Goal: Task Accomplishment & Management: Use online tool/utility

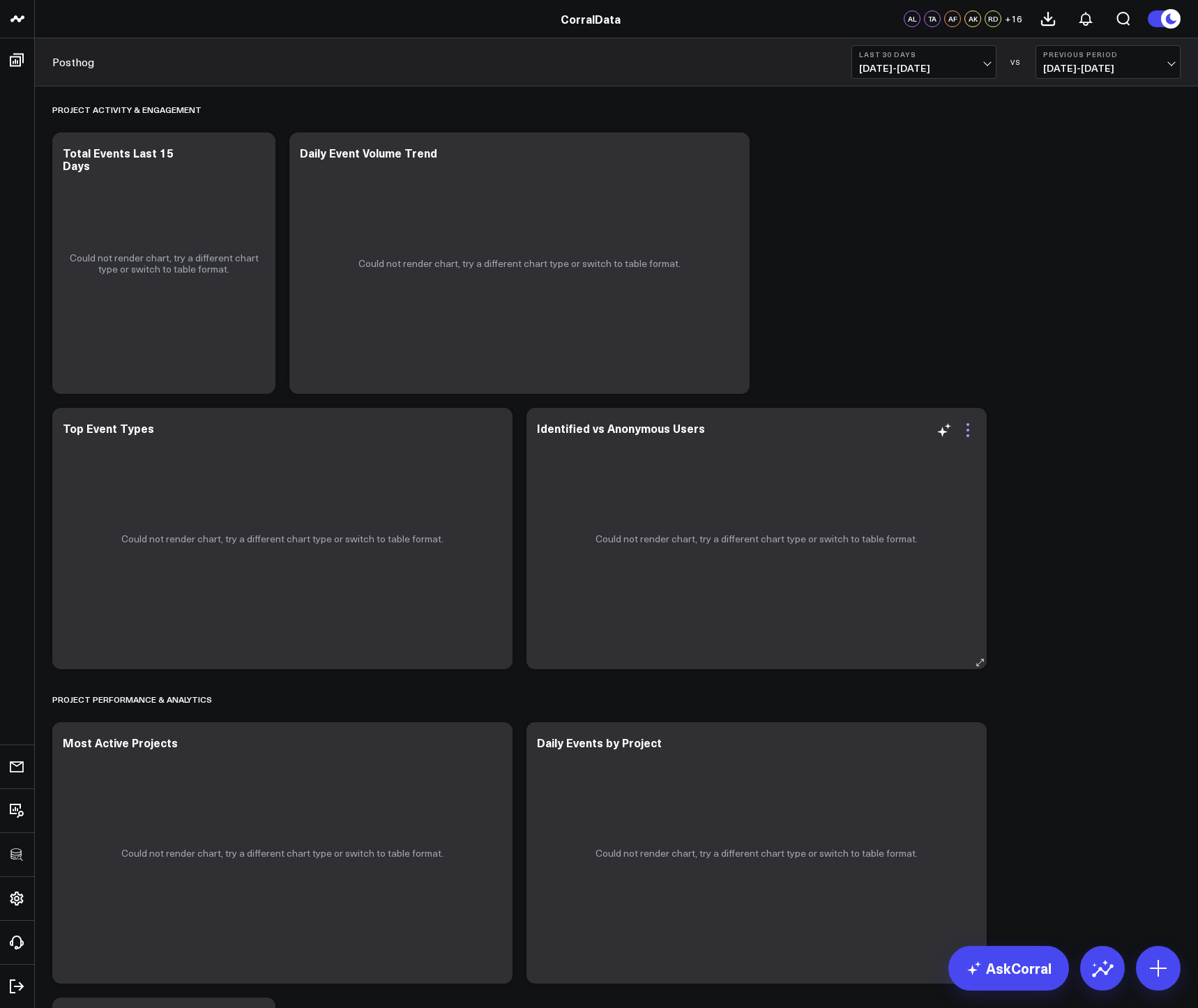
click at [968, 432] on icon at bounding box center [968, 430] width 17 height 17
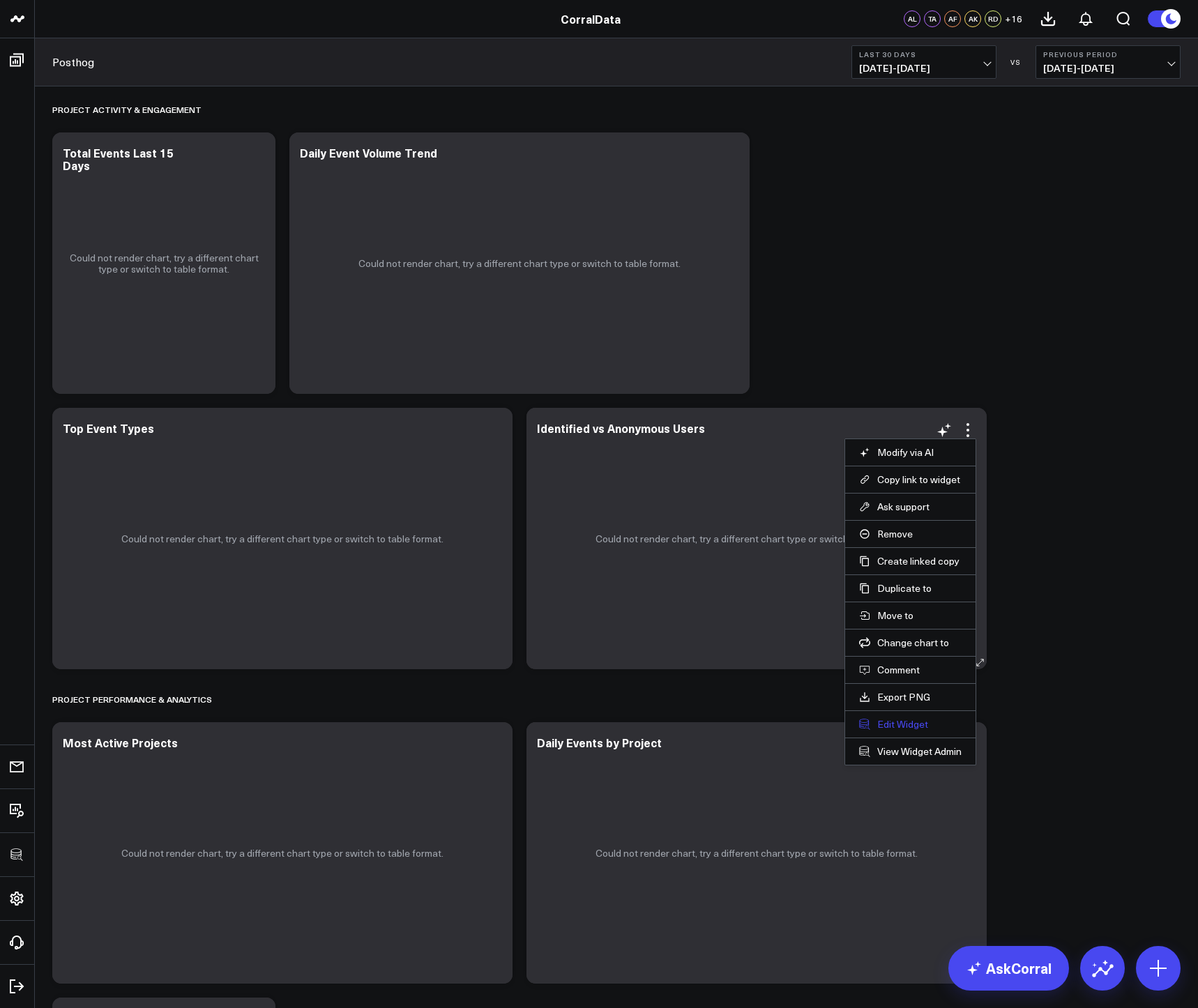
click at [894, 720] on button "Edit Widget" at bounding box center [910, 724] width 103 height 12
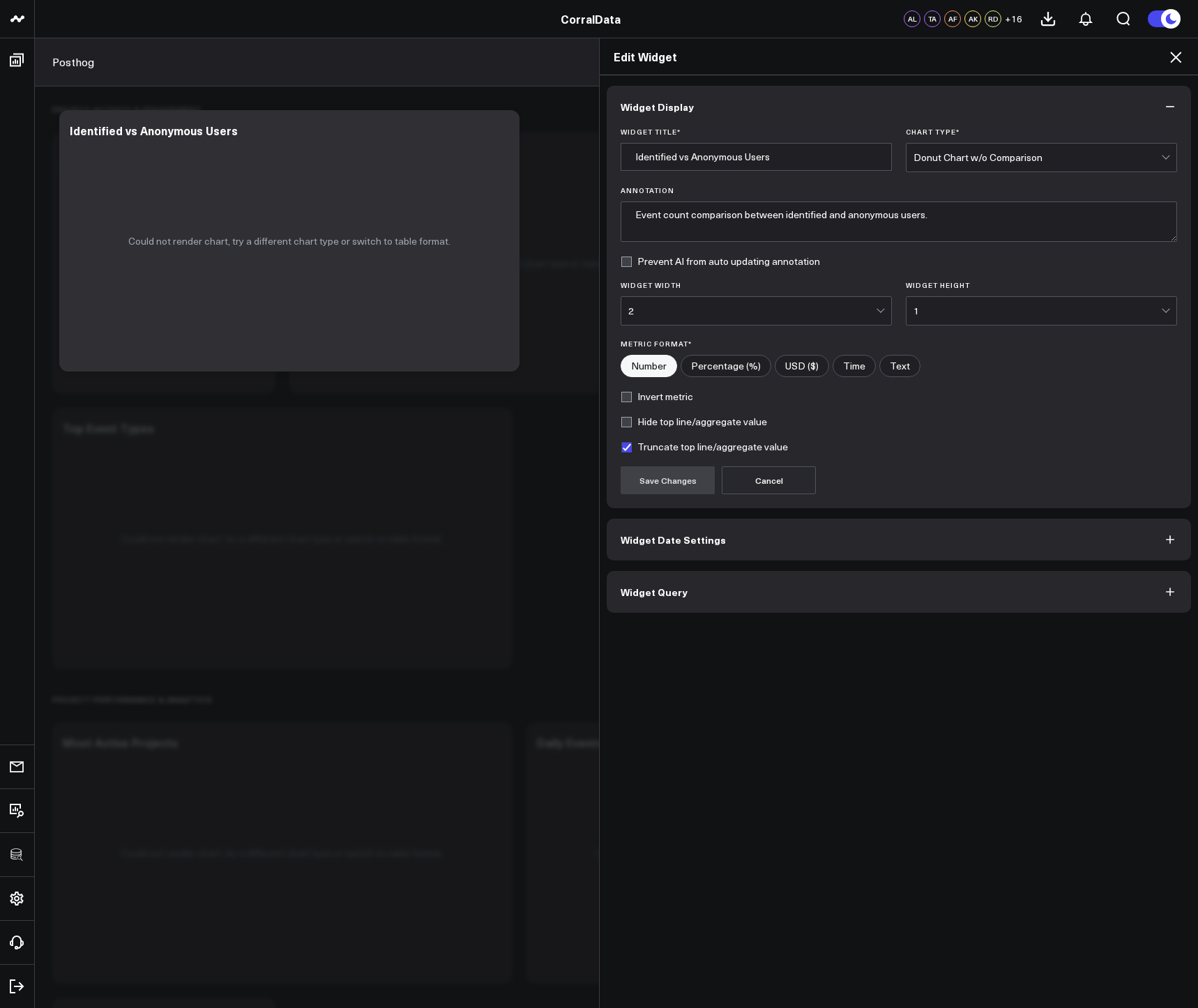
click at [774, 602] on button "Widget Query" at bounding box center [898, 592] width 584 height 42
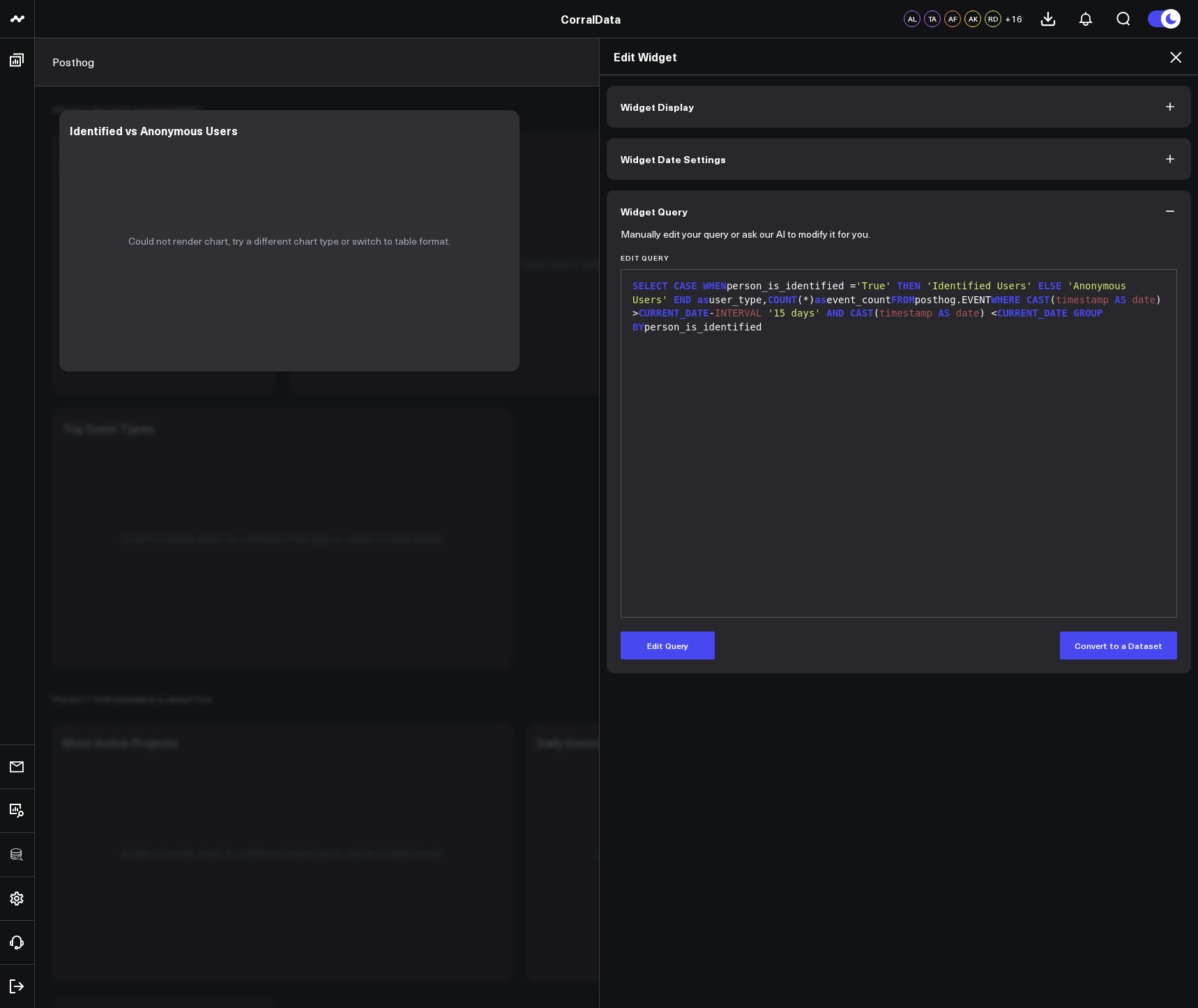
click at [1172, 53] on icon at bounding box center [1176, 57] width 17 height 17
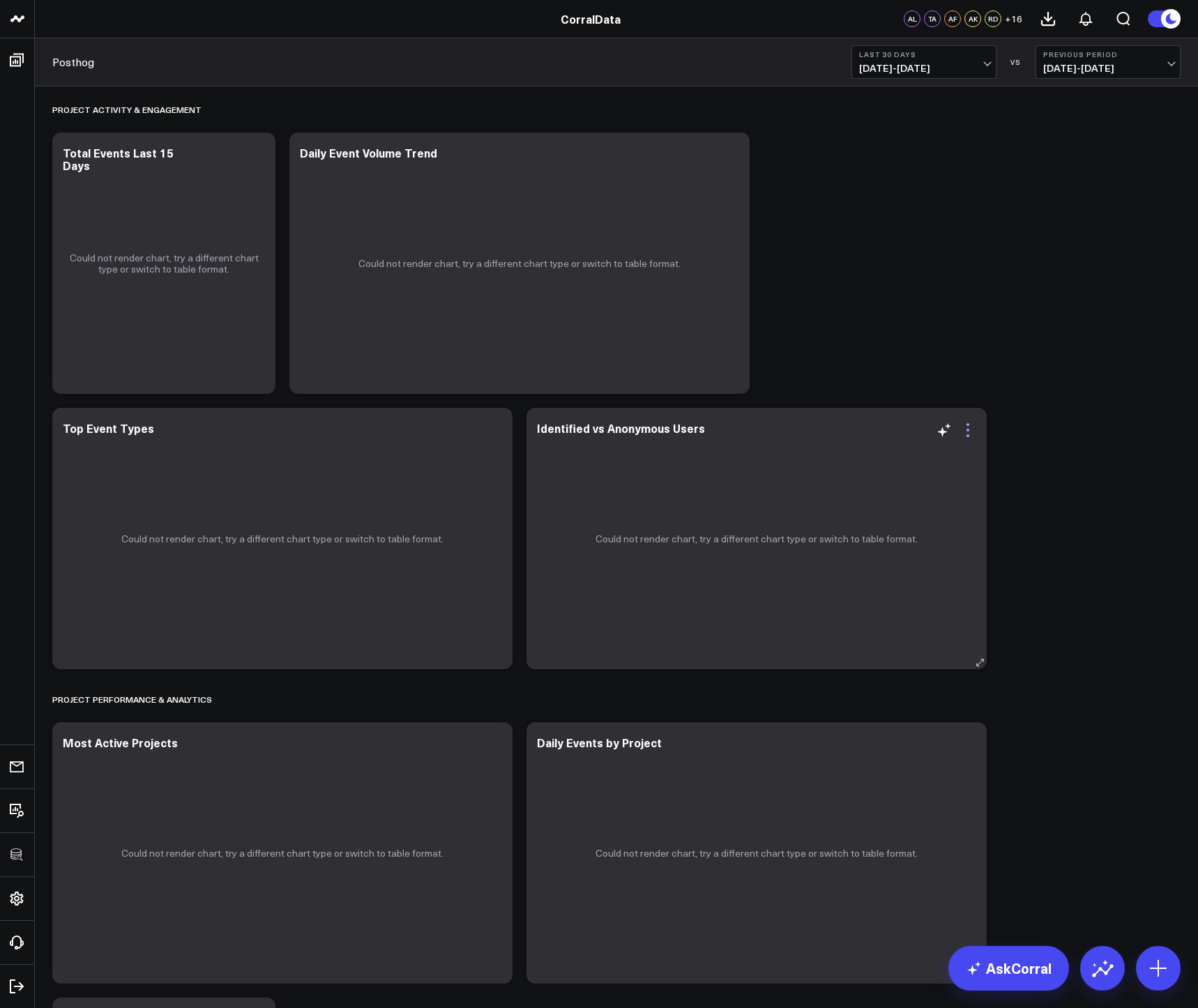
click at [962, 432] on icon at bounding box center [968, 430] width 17 height 17
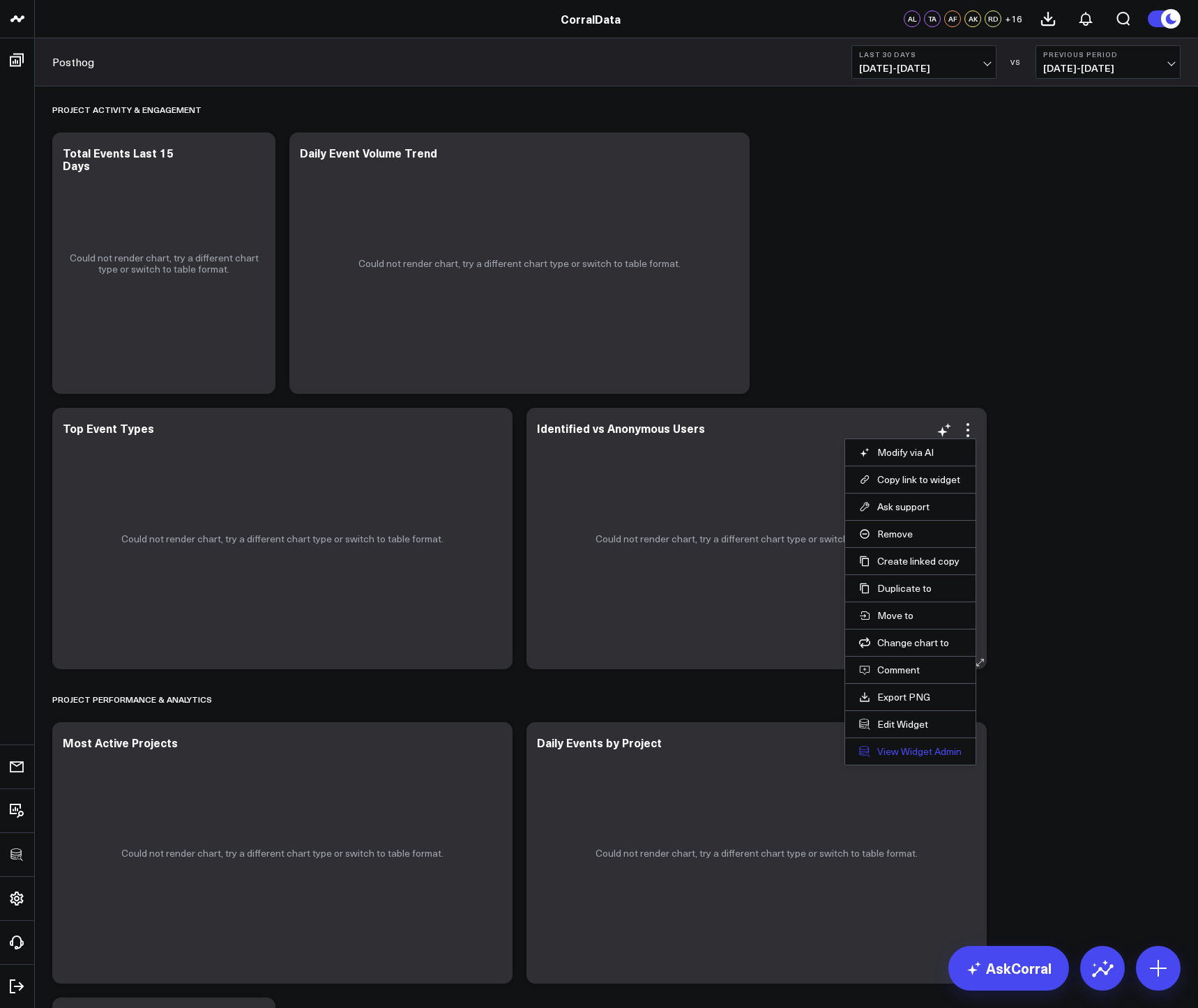
click at [896, 748] on link "View Widget Admin" at bounding box center [910, 752] width 103 height 12
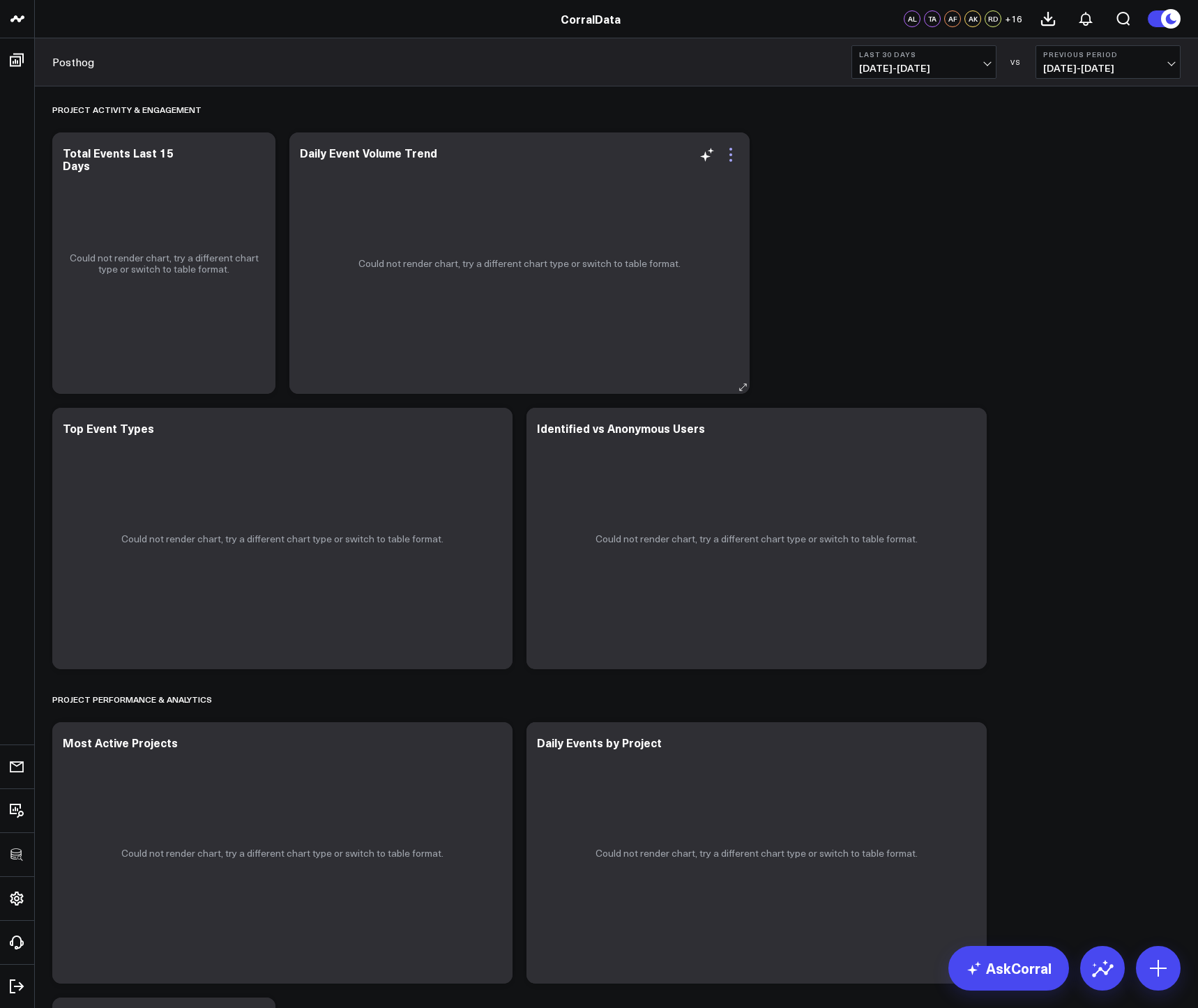
click at [735, 157] on icon at bounding box center [731, 155] width 17 height 17
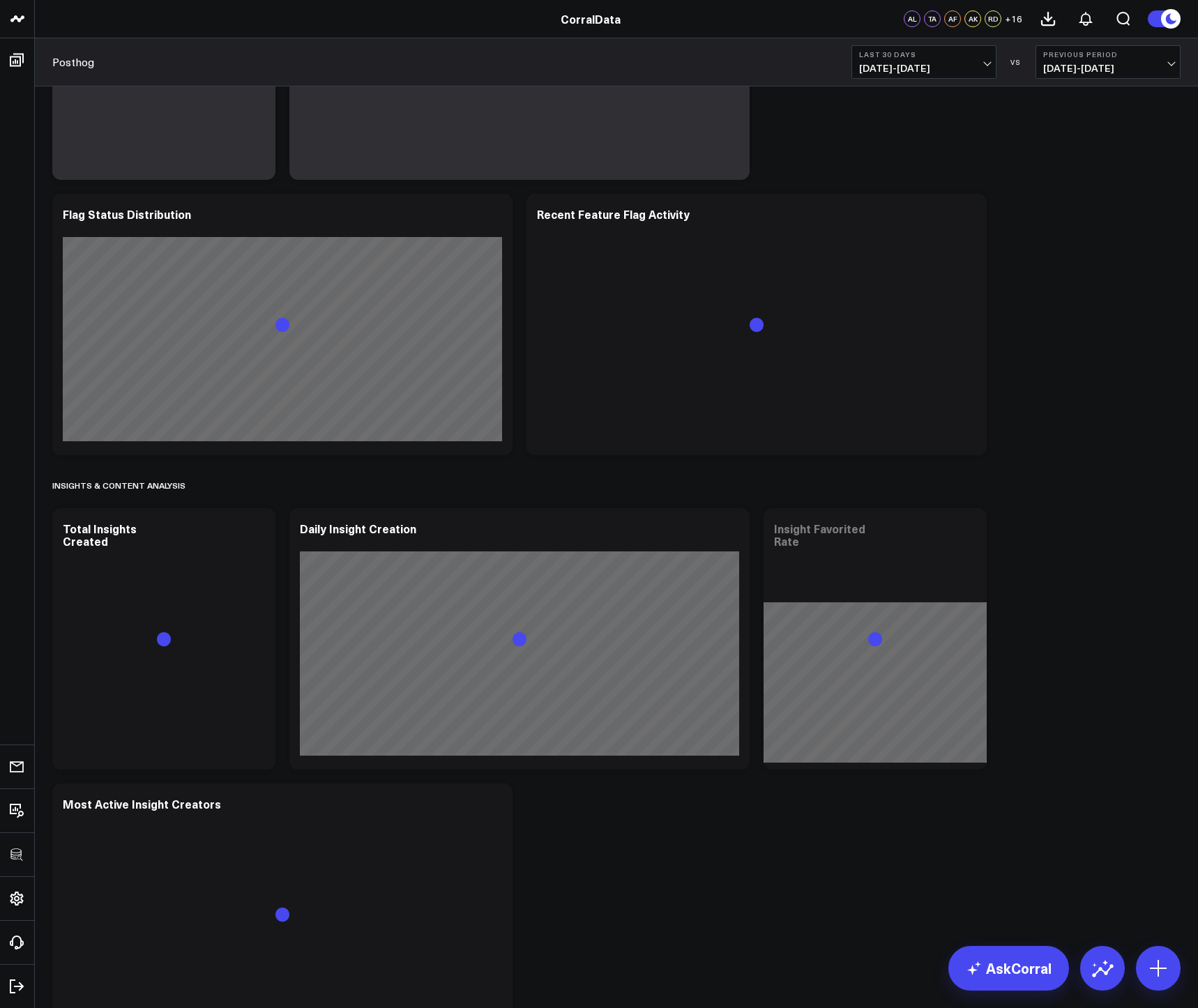
scroll to position [2111, 0]
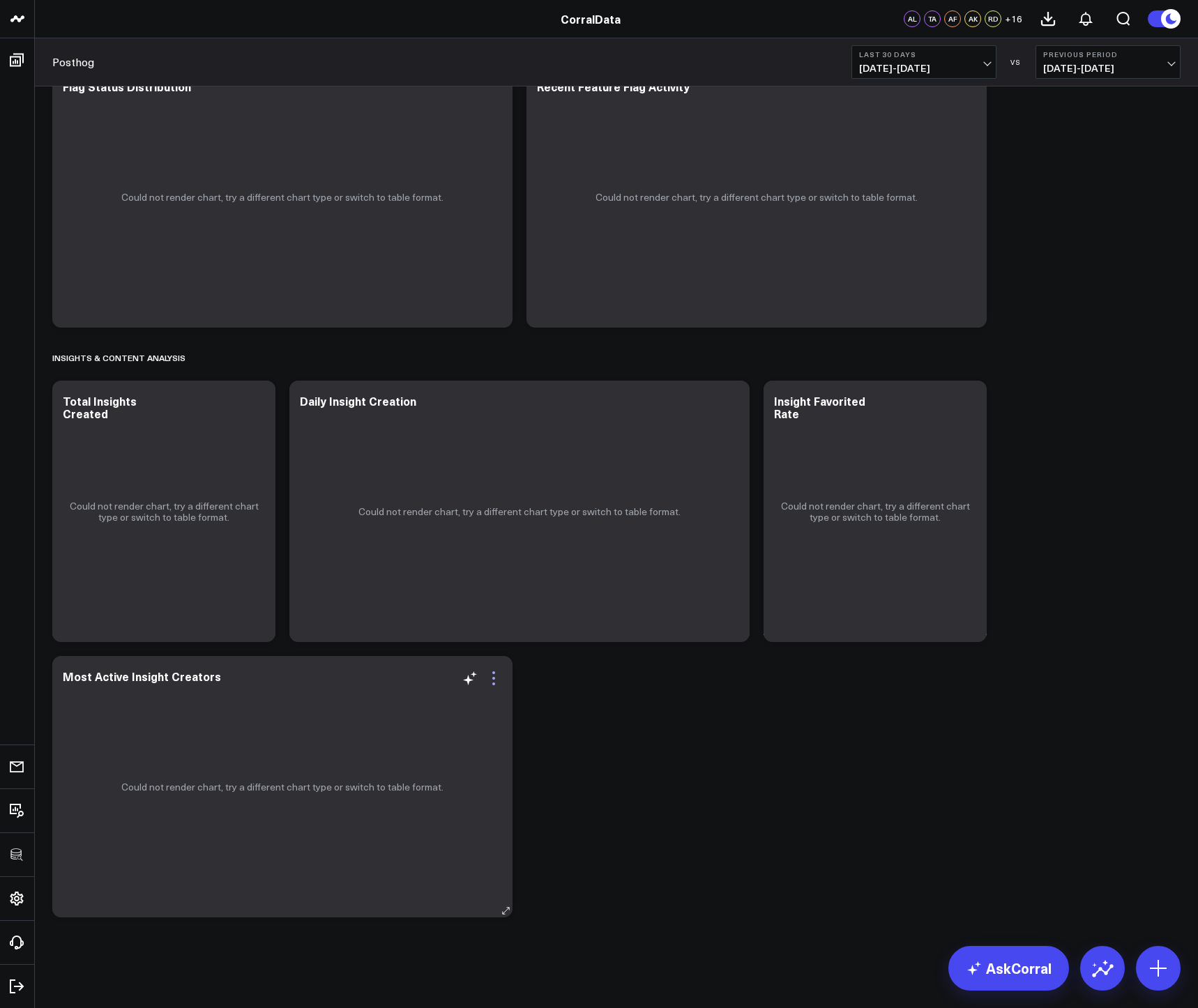
click at [500, 677] on icon at bounding box center [494, 678] width 17 height 17
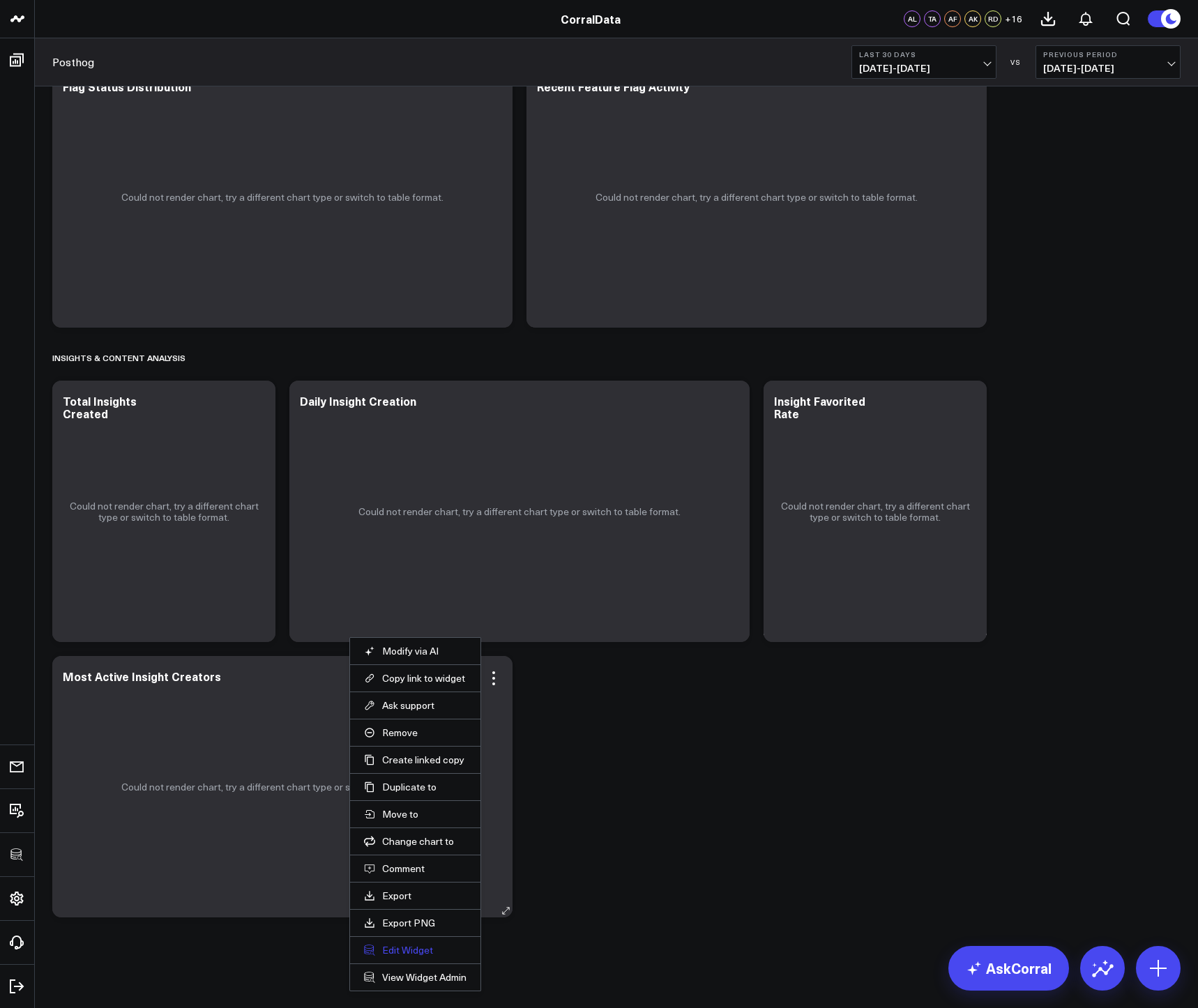
click at [418, 951] on button "Edit Widget" at bounding box center [415, 950] width 103 height 12
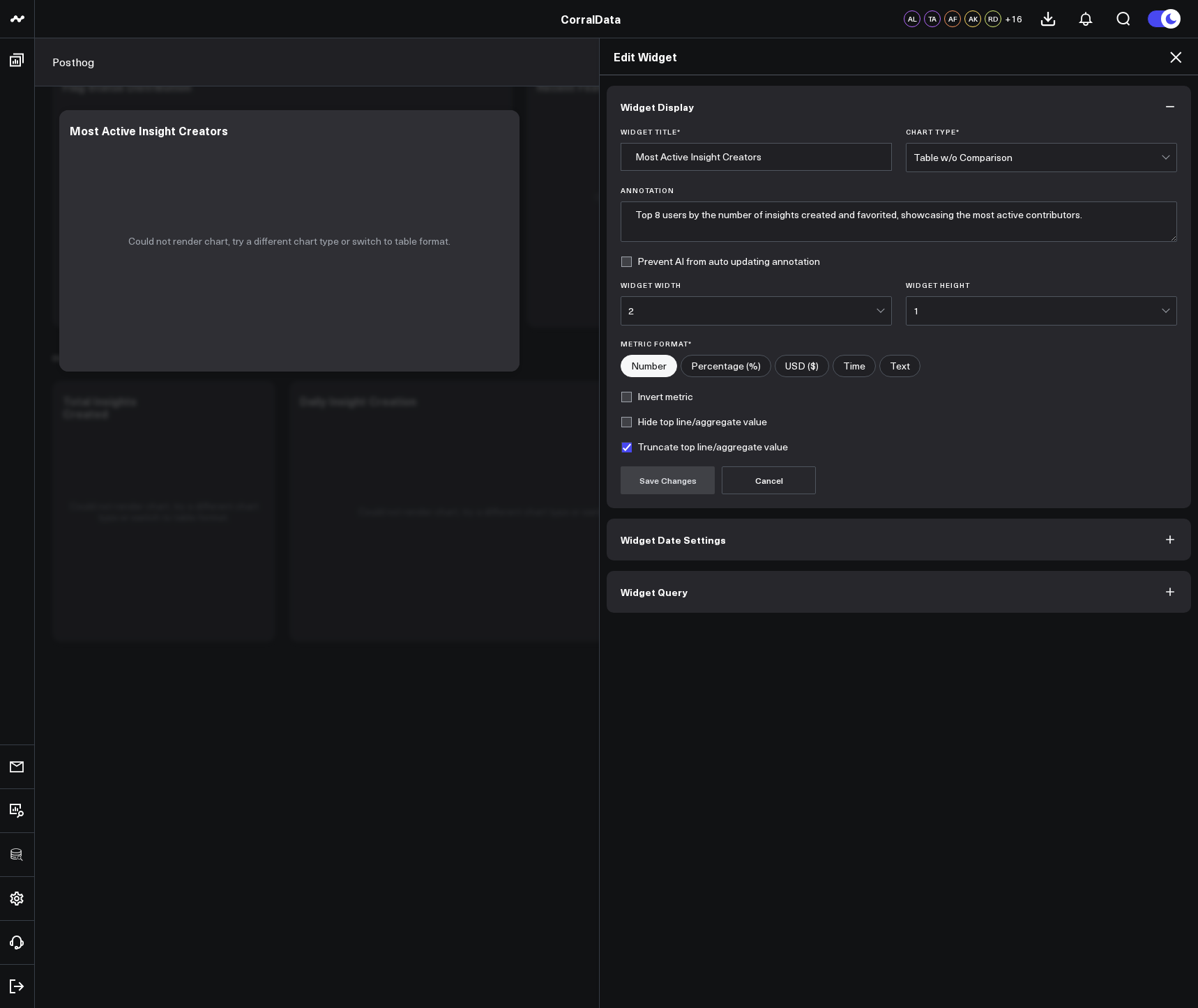
click at [673, 605] on button "Widget Query" at bounding box center [898, 592] width 584 height 42
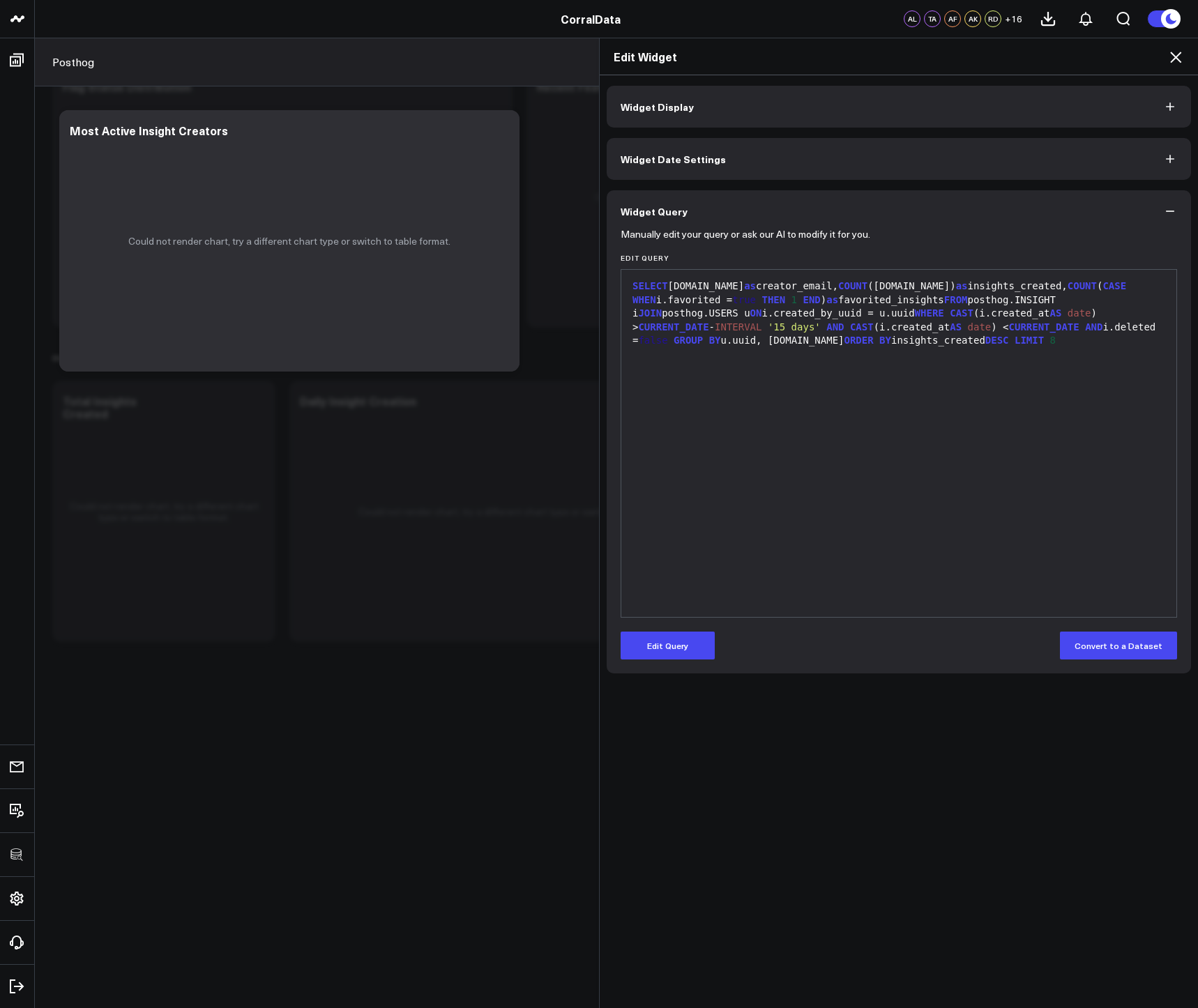
click at [1173, 58] on icon at bounding box center [1176, 57] width 17 height 17
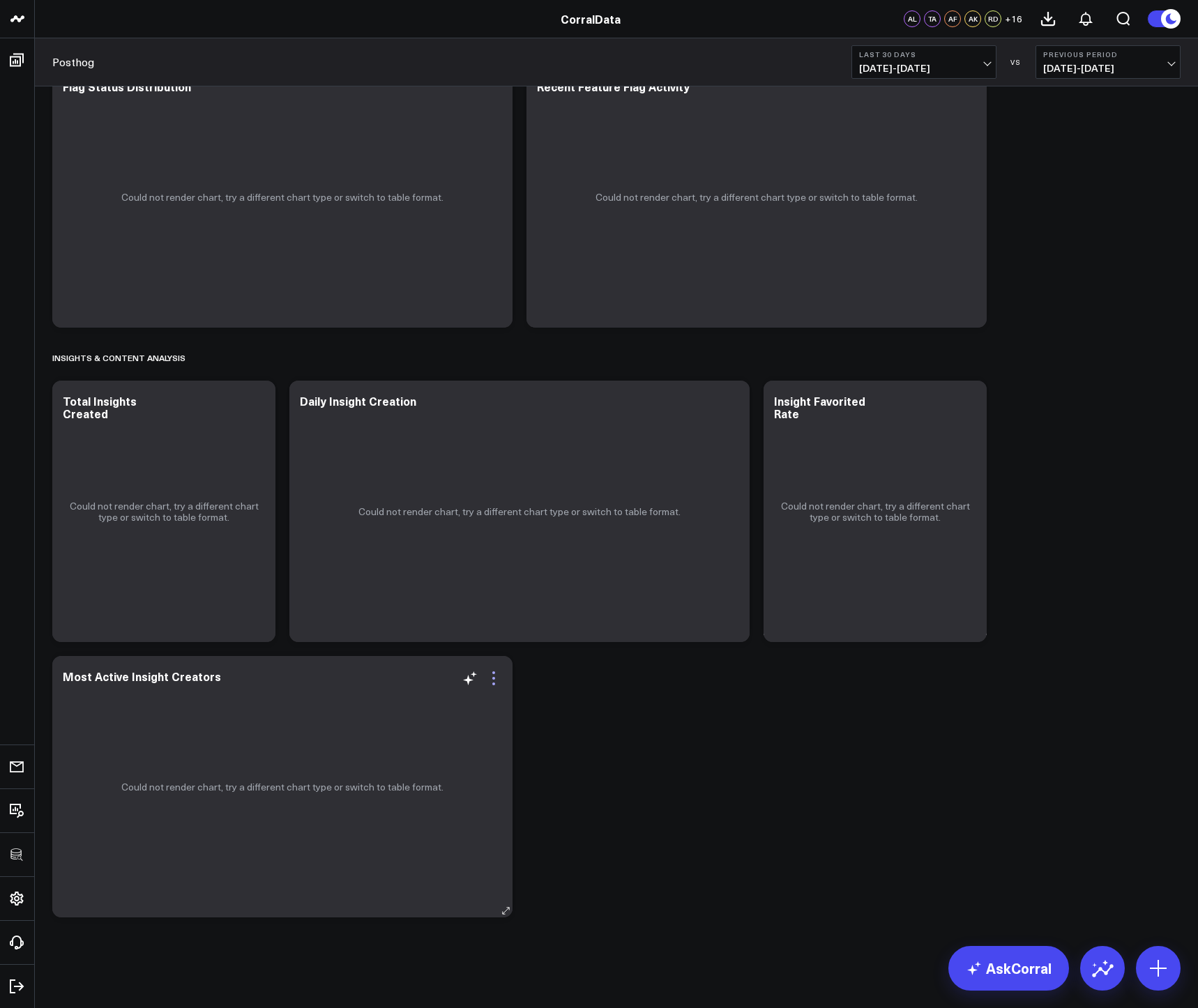
click at [492, 679] on icon at bounding box center [494, 678] width 3 height 3
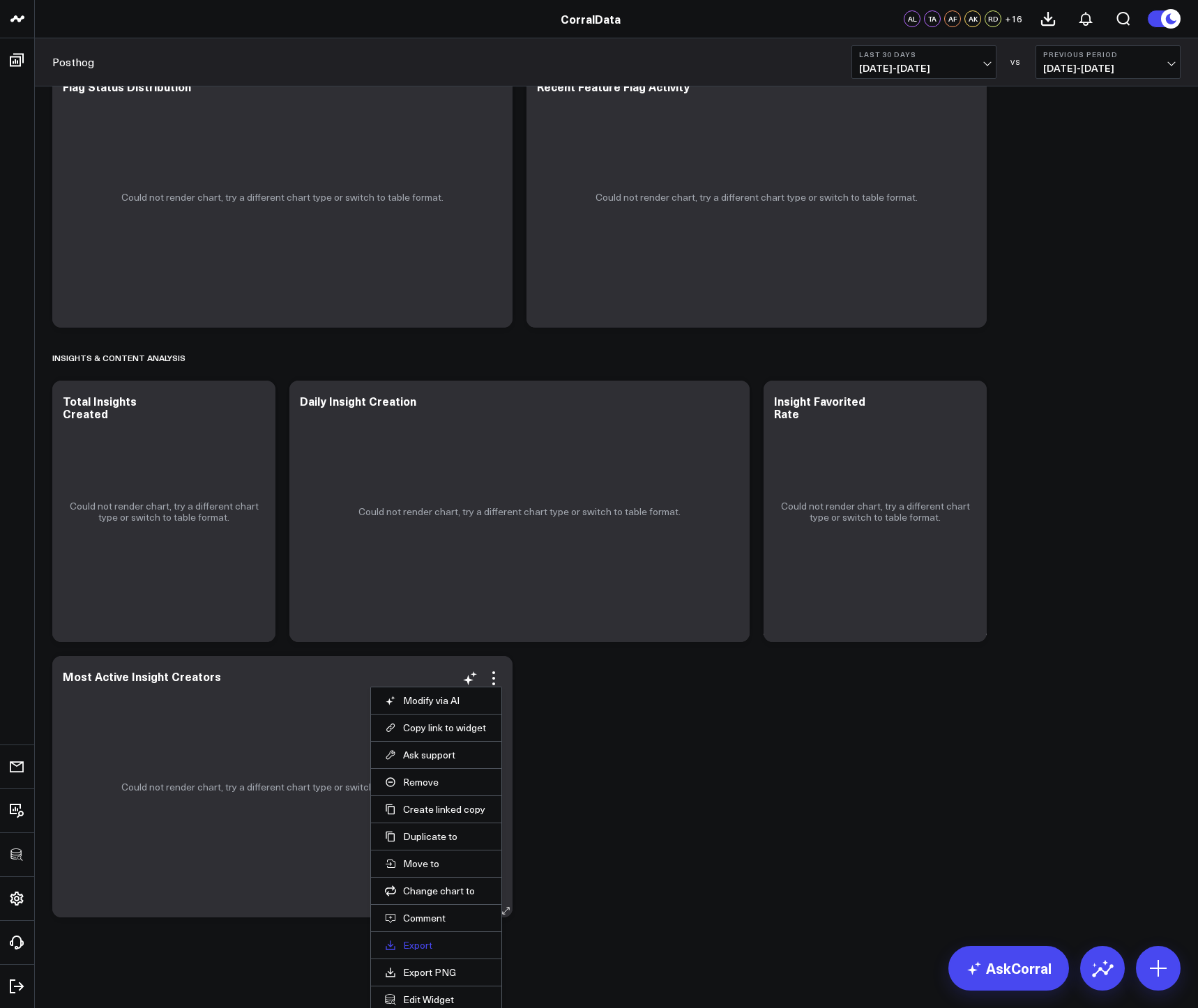
scroll to position [2144, 0]
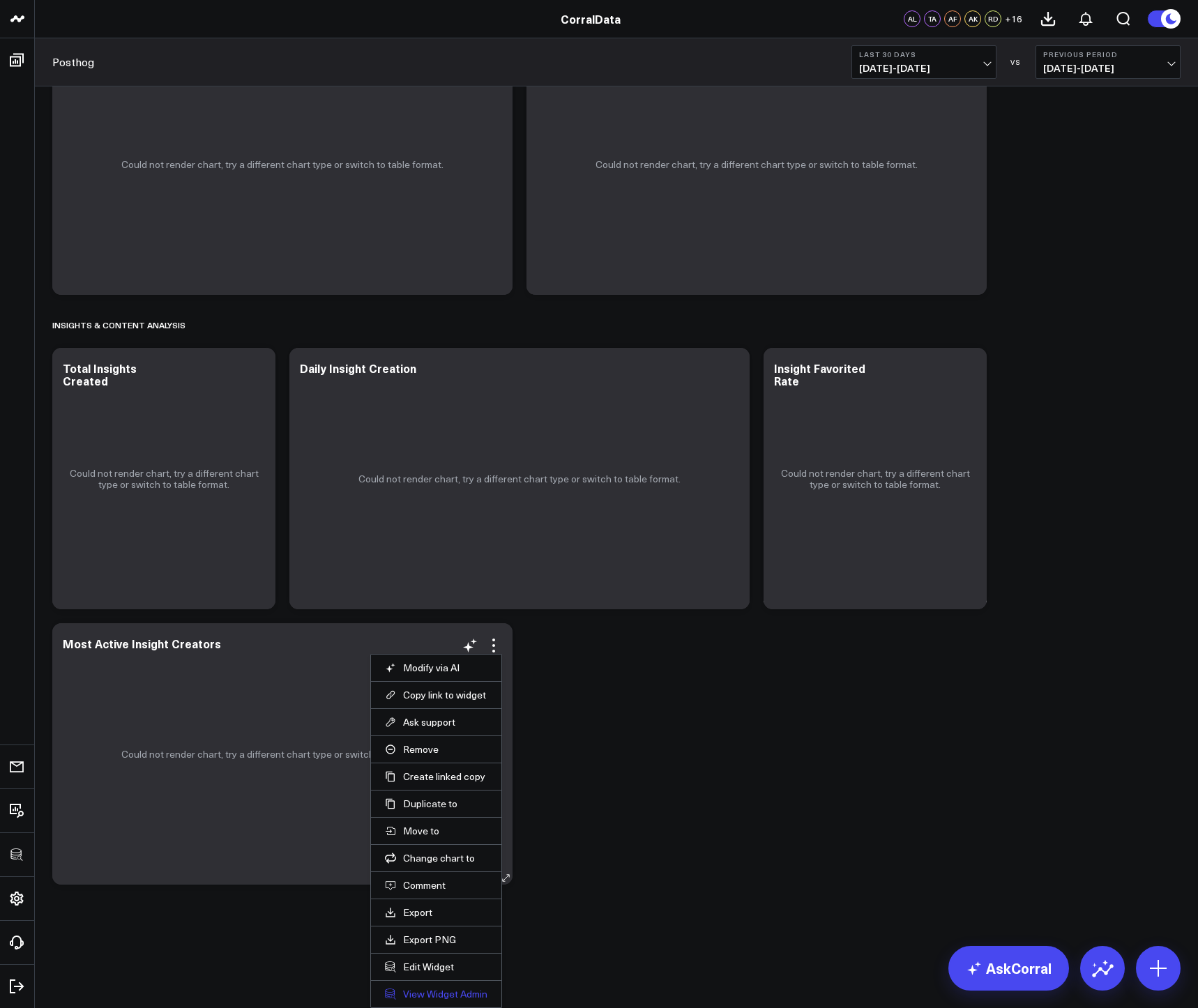
click at [423, 996] on link "View Widget Admin" at bounding box center [436, 994] width 103 height 12
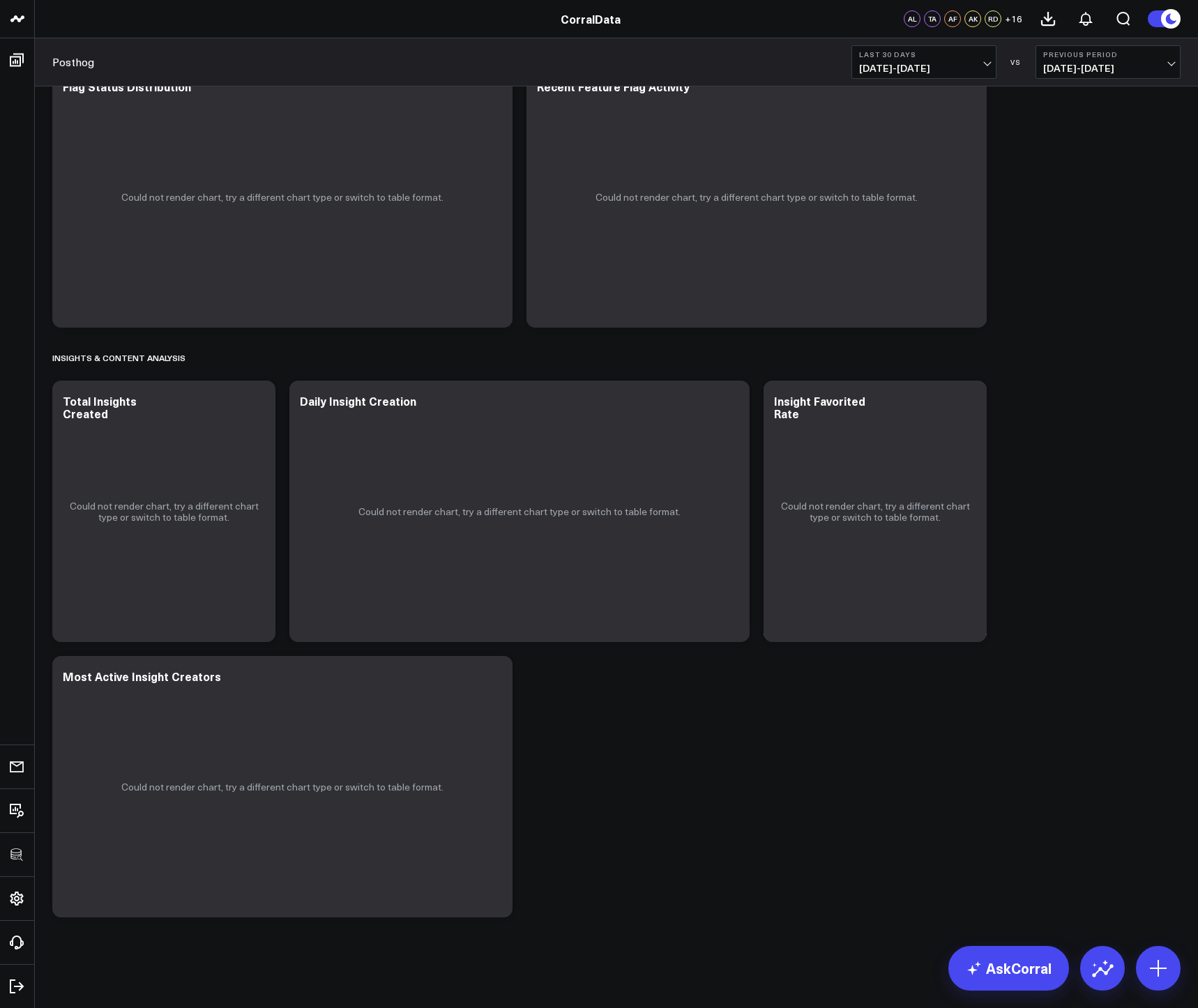
scroll to position [2111, 0]
